Goal: Ask a question

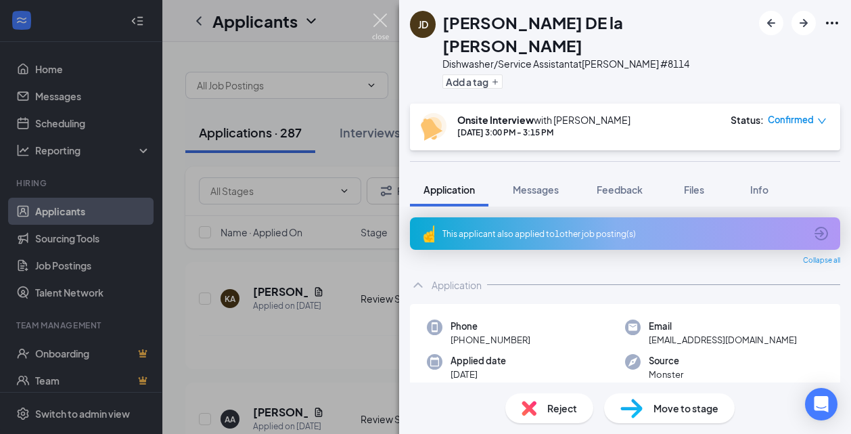
click at [377, 17] on img at bounding box center [380, 27] width 17 height 26
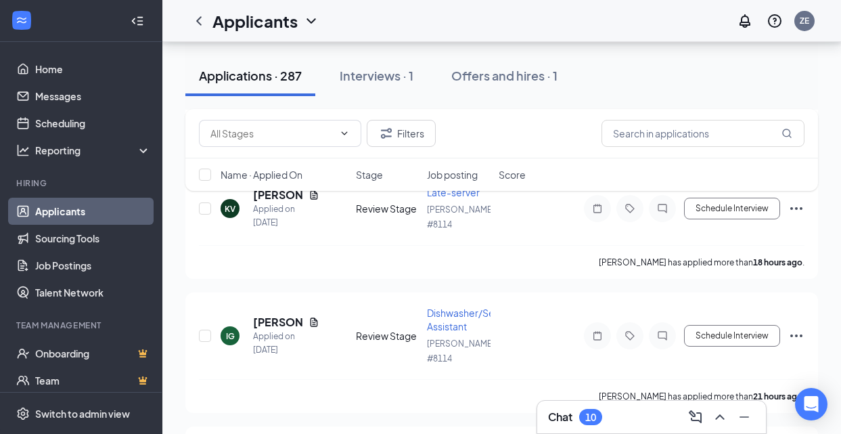
scroll to position [467, 0]
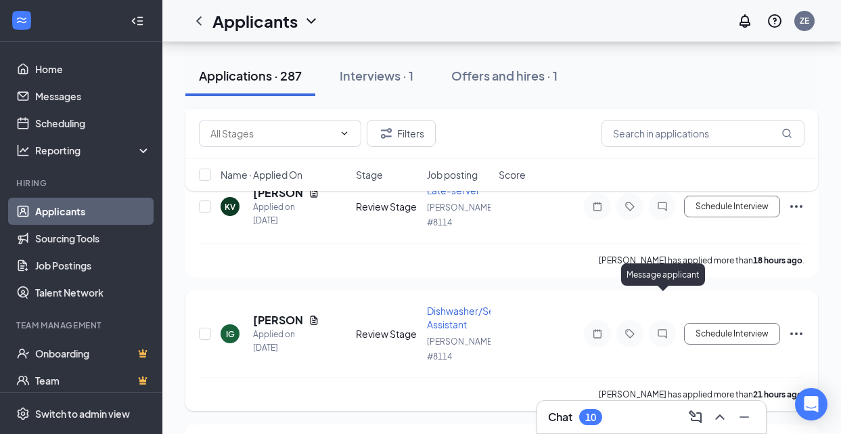
click at [659, 328] on icon "ChatInactive" at bounding box center [662, 333] width 16 height 11
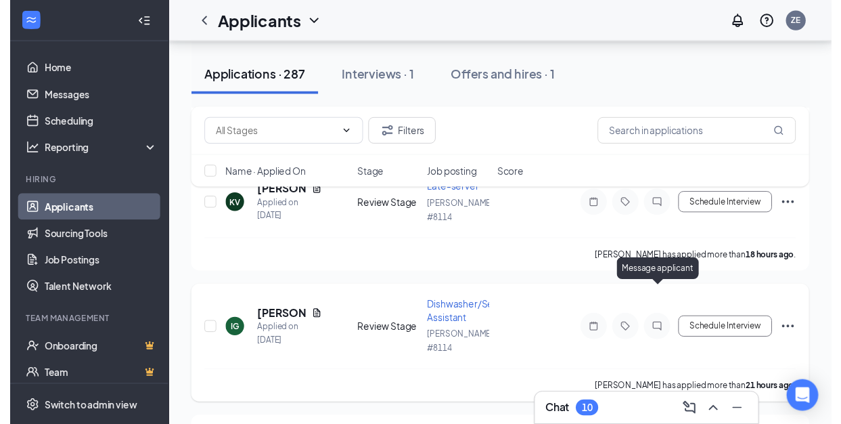
scroll to position [445, 0]
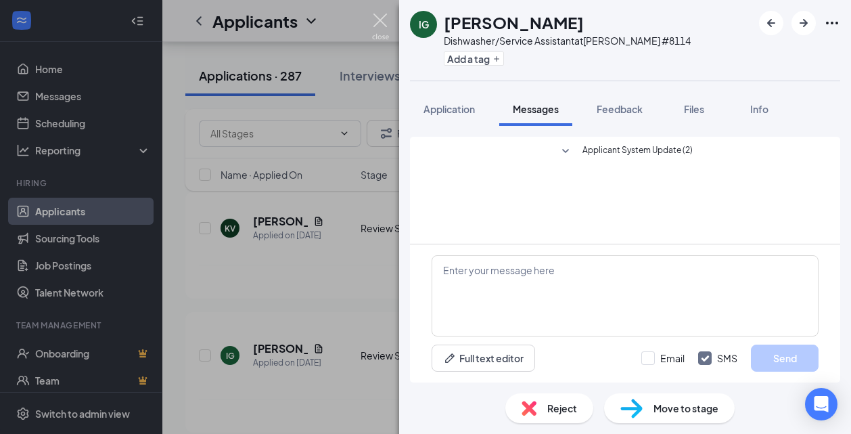
click at [377, 22] on img at bounding box center [380, 27] width 17 height 26
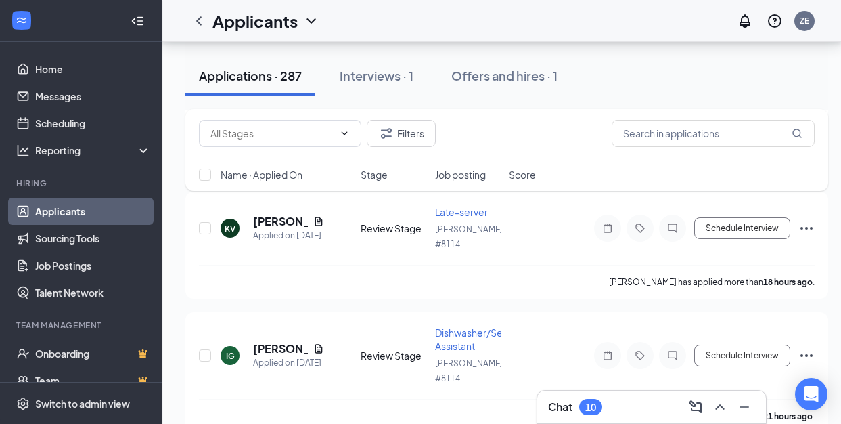
click at [558, 403] on h3 "Chat" at bounding box center [560, 406] width 24 height 15
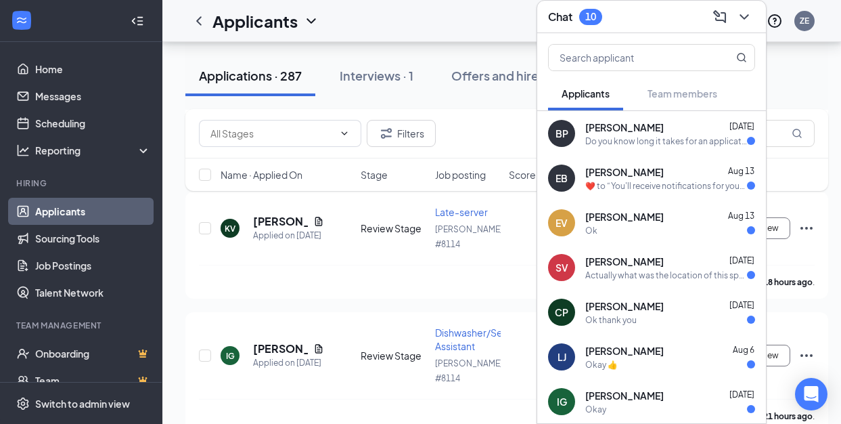
click at [678, 135] on div "Do you know long it takes for an application to get read?" at bounding box center [666, 141] width 162 height 12
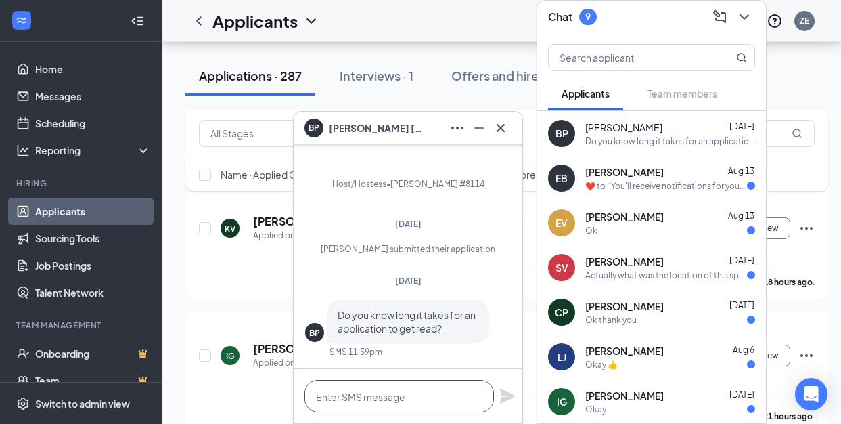
click at [354, 383] on textarea at bounding box center [398, 396] width 189 height 32
click at [498, 134] on icon "Cross" at bounding box center [501, 128] width 16 height 16
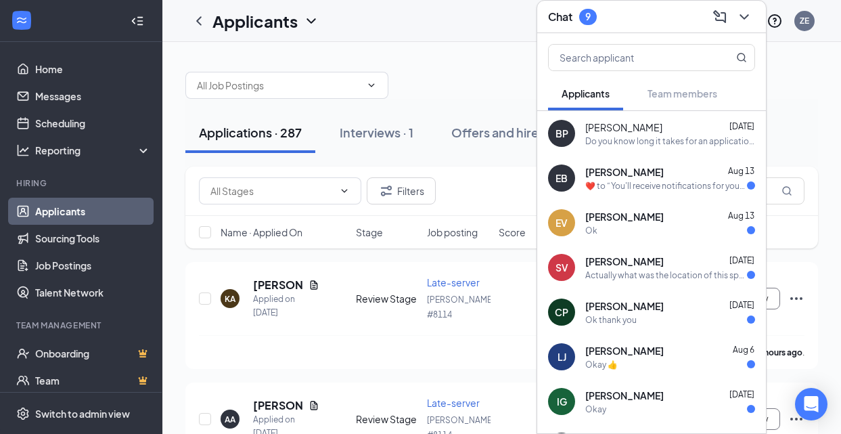
click at [484, 68] on div at bounding box center [501, 78] width 633 height 41
click at [518, 89] on div at bounding box center [501, 78] width 633 height 41
click at [237, 135] on div "Applications · 287" at bounding box center [250, 132] width 103 height 17
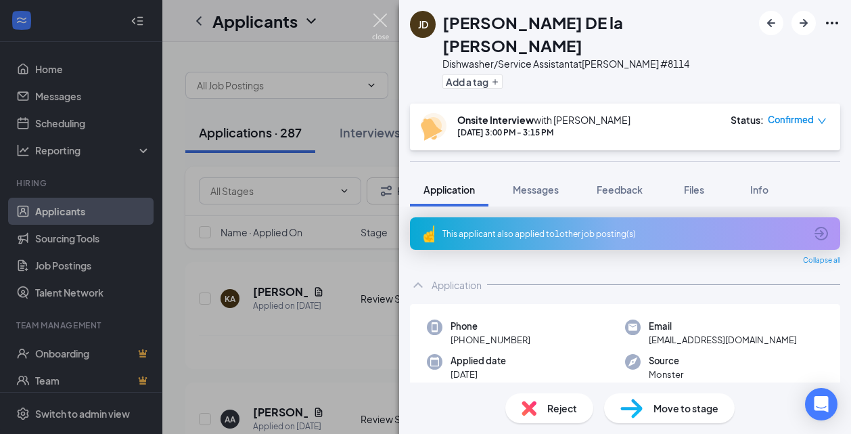
click at [374, 18] on img at bounding box center [380, 27] width 17 height 26
